Goal: Transaction & Acquisition: Purchase product/service

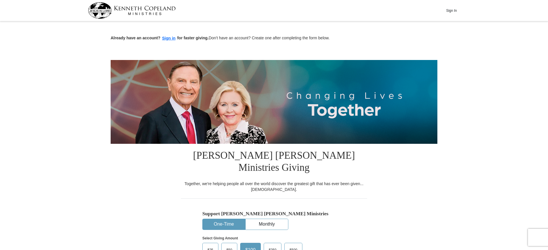
scroll to position [77, 0]
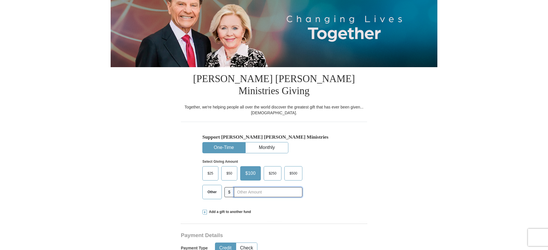
click at [238, 187] on input "text" at bounding box center [268, 192] width 69 height 10
type input "400.00"
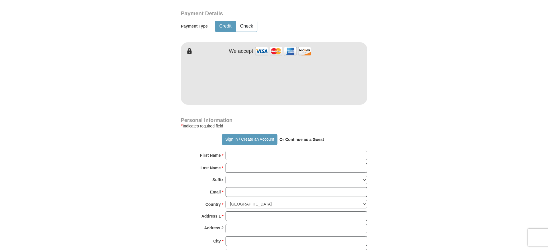
scroll to position [306, 0]
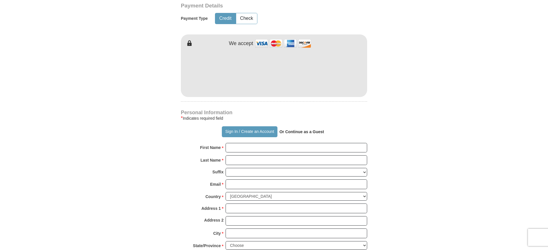
click at [289, 129] on strong "Or Continue as a Guest" at bounding box center [302, 131] width 45 height 5
click at [285, 129] on strong "Or Continue as a Guest" at bounding box center [302, 131] width 45 height 5
click at [234, 143] on input "First Name *" at bounding box center [297, 148] width 142 height 10
type input "[PERSON_NAME]"
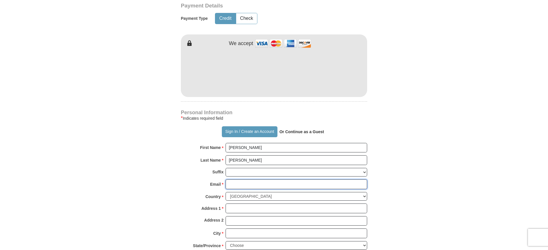
type input "[EMAIL_ADDRESS][DOMAIN_NAME]"
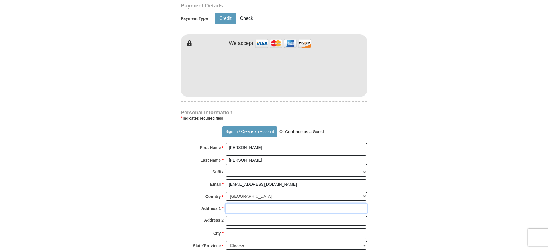
type input "[STREET_ADDRESS][PERSON_NAME]"
type input "Goochland"
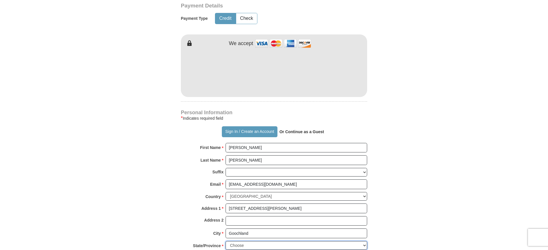
select select "VA"
type input "23063"
type input "8046515344"
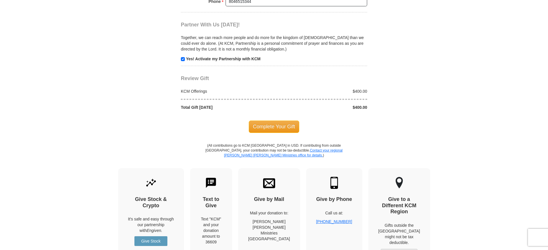
scroll to position [536, 0]
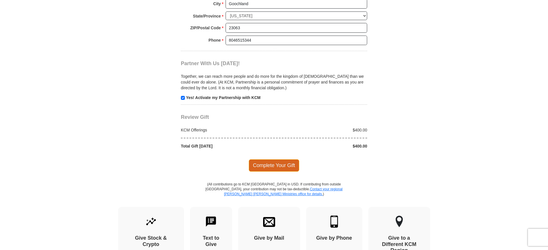
click at [277, 159] on span "Complete Your Gift" at bounding box center [274, 165] width 51 height 12
